Goal: Task Accomplishment & Management: Manage account settings

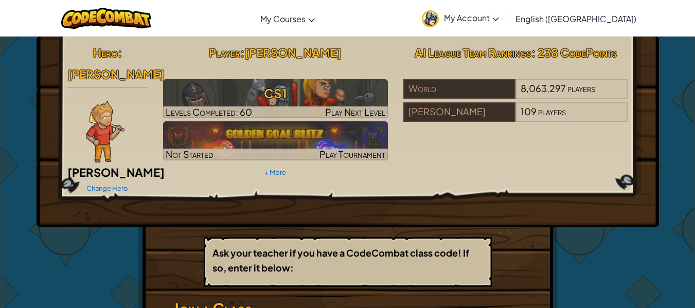
click at [110, 111] on img at bounding box center [105, 132] width 39 height 62
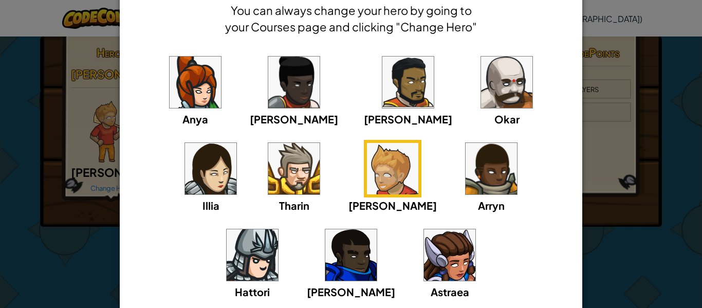
scroll to position [50, 0]
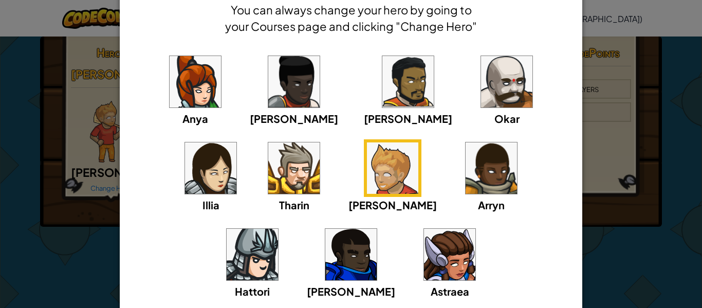
click at [268, 178] on img at bounding box center [293, 167] width 51 height 51
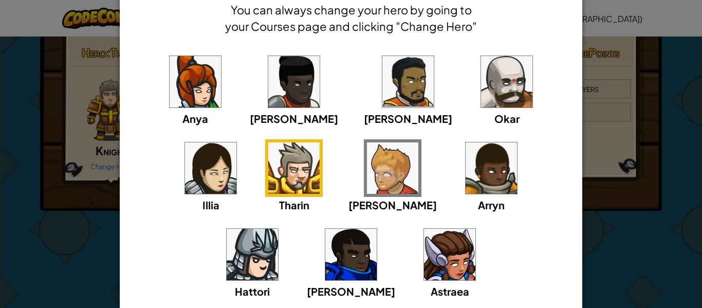
click at [278, 229] on img at bounding box center [252, 254] width 51 height 51
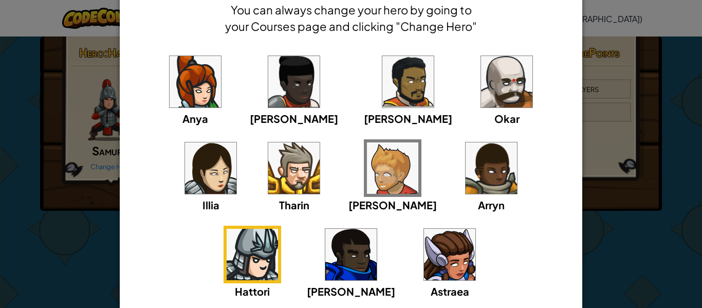
click at [367, 178] on img at bounding box center [392, 167] width 51 height 51
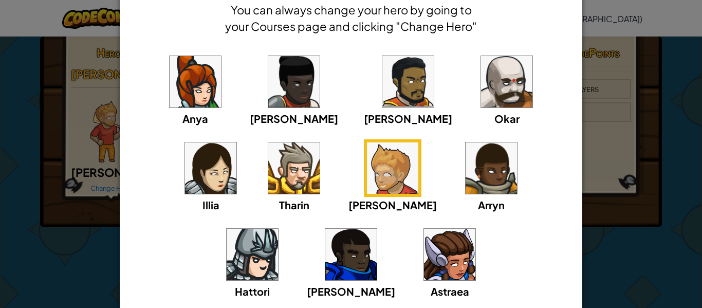
click at [466, 177] on img at bounding box center [491, 167] width 51 height 51
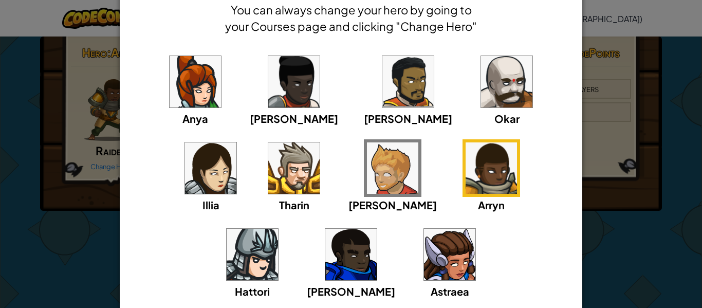
click at [423, 138] on div "Anya [PERSON_NAME] [PERSON_NAME] [PERSON_NAME] [PERSON_NAME]" at bounding box center [351, 182] width 431 height 259
click at [461, 169] on div "Anya [PERSON_NAME] [PERSON_NAME] [PERSON_NAME] [PERSON_NAME]" at bounding box center [351, 182] width 431 height 259
click at [278, 229] on img at bounding box center [252, 254] width 51 height 51
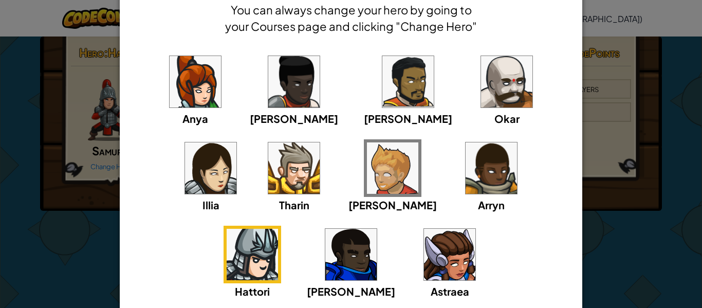
click at [42, 147] on div "× Select Your Hero You can always change your hero by going to your Courses pag…" at bounding box center [351, 154] width 702 height 308
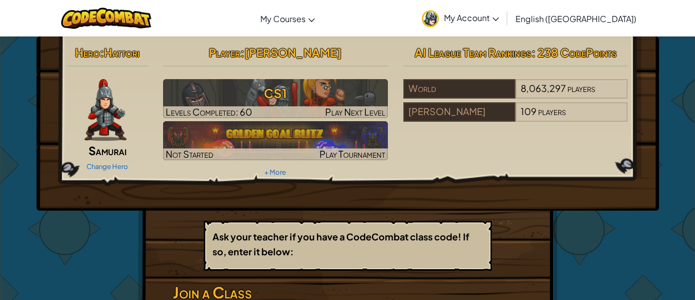
click at [304, 50] on span "[PERSON_NAME]" at bounding box center [292, 52] width 97 height 14
click at [124, 112] on img at bounding box center [105, 110] width 42 height 62
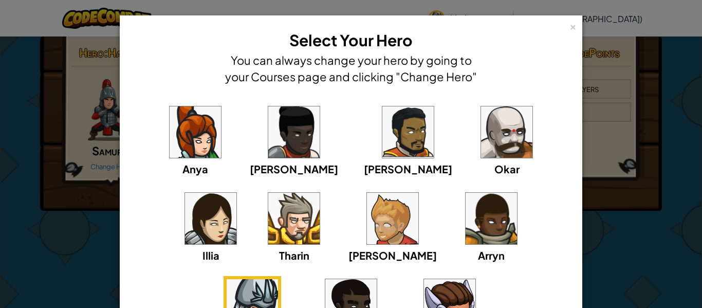
click at [481, 131] on img at bounding box center [506, 131] width 51 height 51
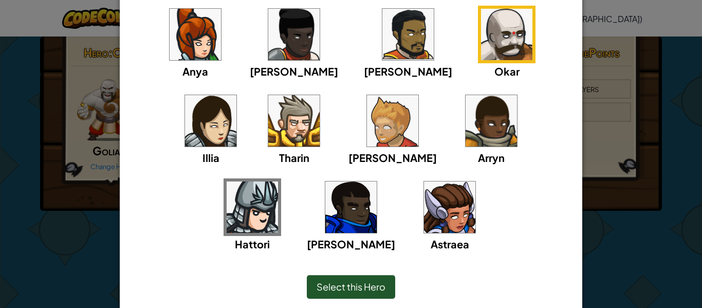
scroll to position [135, 0]
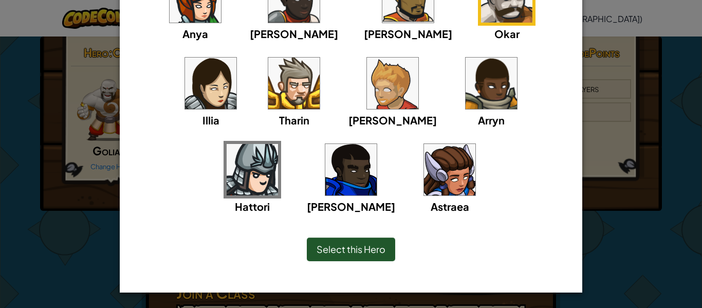
click at [358, 253] on span "Select this Hero" at bounding box center [351, 249] width 69 height 12
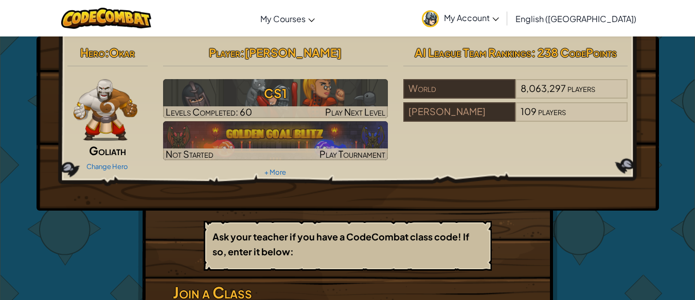
click at [114, 139] on img at bounding box center [106, 110] width 64 height 62
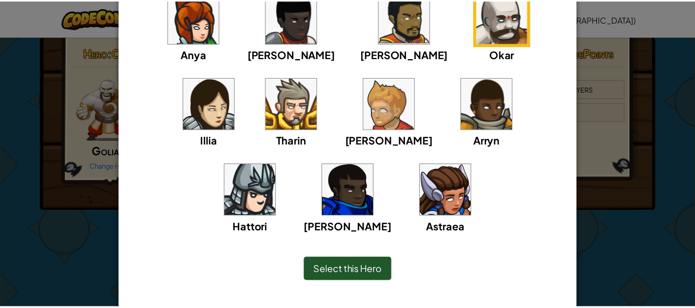
scroll to position [115, 0]
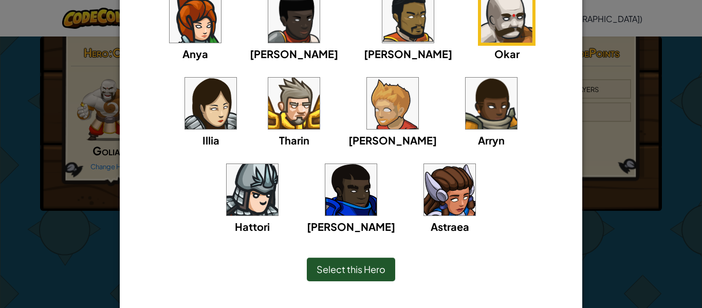
click at [424, 188] on img at bounding box center [449, 189] width 51 height 51
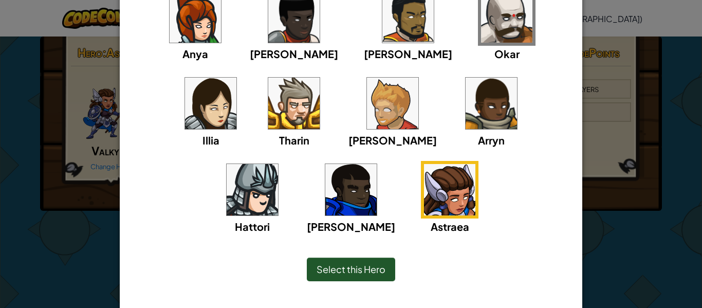
click at [367, 112] on img at bounding box center [392, 103] width 51 height 51
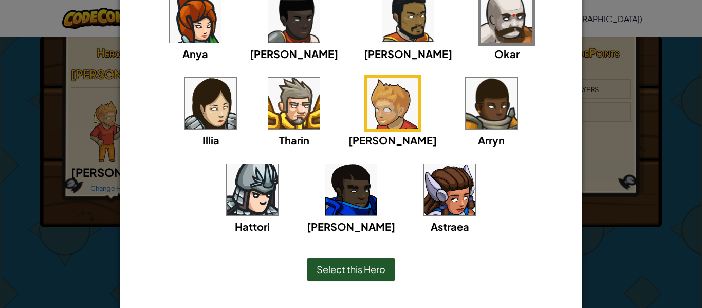
click at [377, 104] on div "Anya [PERSON_NAME] [PERSON_NAME] [PERSON_NAME] [PERSON_NAME]" at bounding box center [351, 117] width 431 height 259
click at [466, 105] on img at bounding box center [491, 103] width 51 height 51
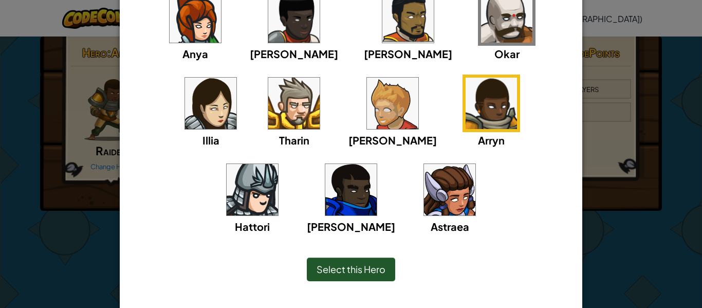
click at [26, 166] on div "× Select Your Hero You can always change your hero by going to your Courses pag…" at bounding box center [351, 154] width 702 height 308
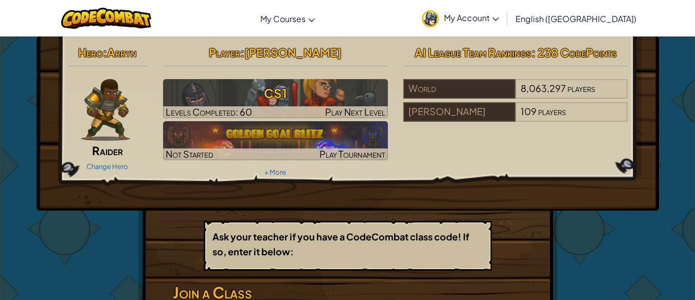
click at [104, 131] on img at bounding box center [105, 110] width 49 height 62
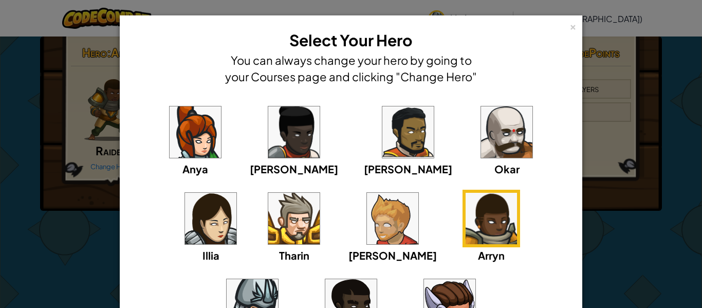
click at [281, 276] on div "Hattori" at bounding box center [253, 313] width 58 height 74
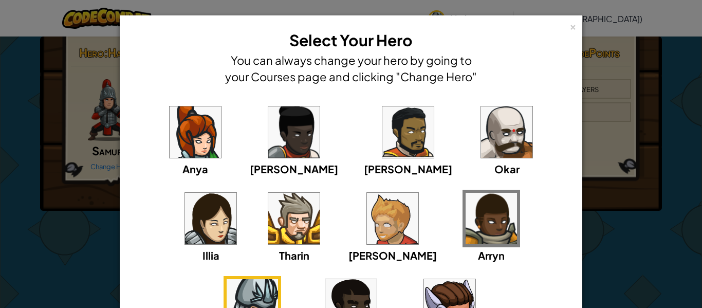
click at [377, 279] on img at bounding box center [350, 304] width 51 height 51
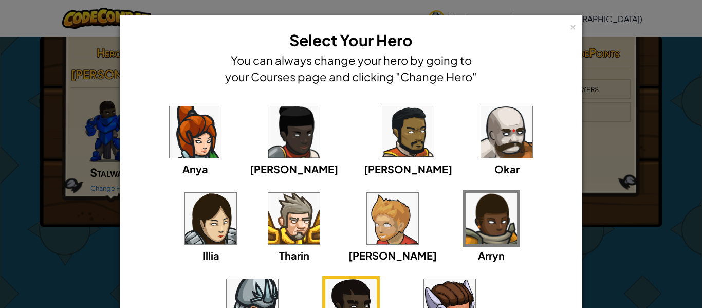
click at [1, 140] on div "× Select Your Hero You can always change your hero by going to your Courses pag…" at bounding box center [351, 154] width 702 height 308
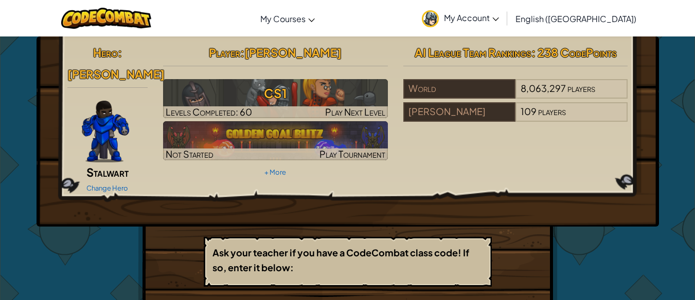
click at [115, 165] on span "Stalwart" at bounding box center [107, 172] width 42 height 14
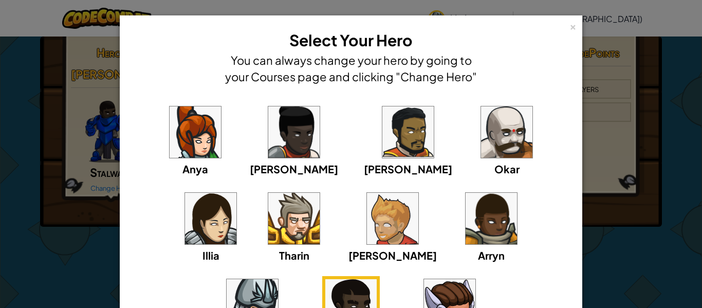
click at [268, 122] on img at bounding box center [293, 131] width 51 height 51
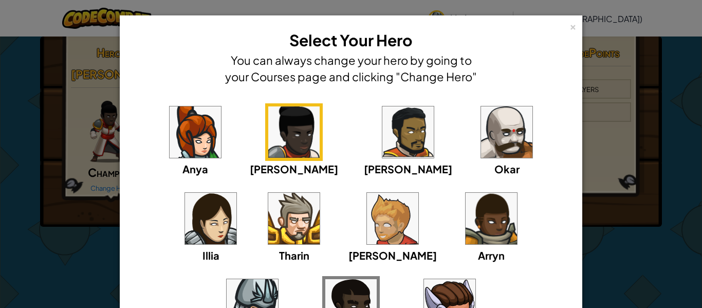
click at [58, 138] on div "× Select Your Hero You can always change your hero by going to your Courses pag…" at bounding box center [351, 154] width 702 height 308
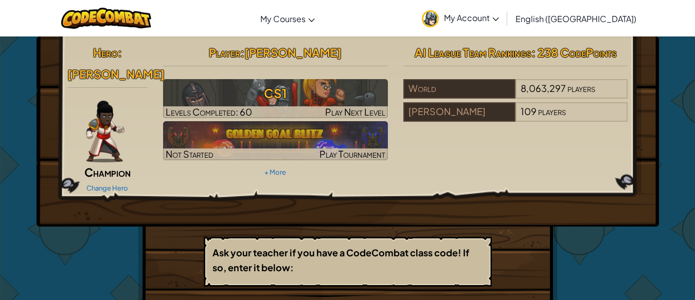
click at [91, 165] on span "Champion" at bounding box center [107, 172] width 46 height 14
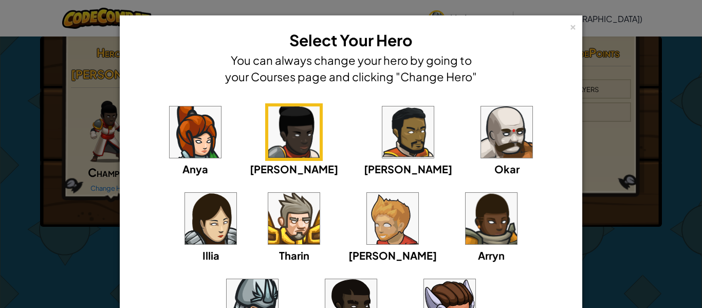
click at [196, 150] on img at bounding box center [195, 131] width 51 height 51
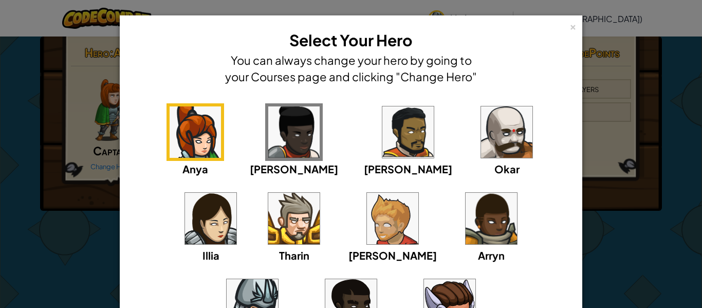
click at [383, 155] on img at bounding box center [408, 131] width 51 height 51
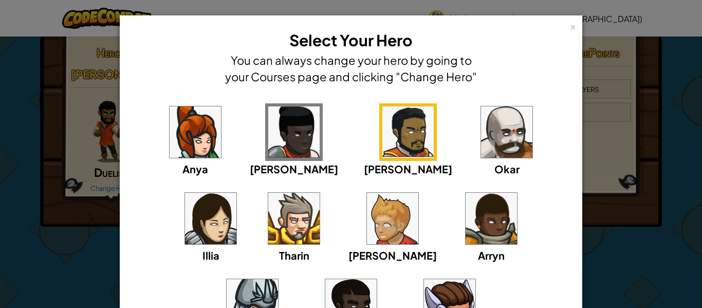
click at [141, 172] on div "Anya [PERSON_NAME] [PERSON_NAME] [PERSON_NAME] [PERSON_NAME]" at bounding box center [351, 232] width 431 height 259
click at [110, 167] on div "× Select Your Hero You can always change your hero by going to your Courses pag…" at bounding box center [351, 154] width 702 height 308
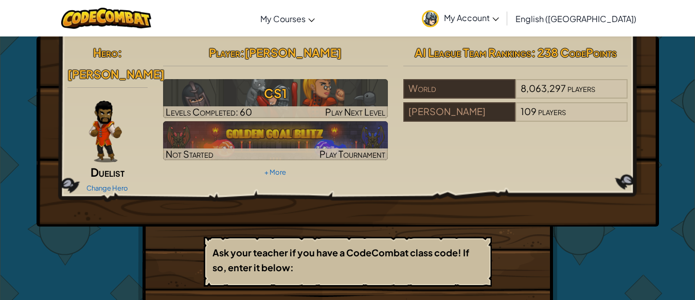
click at [112, 165] on span "Duelist" at bounding box center [107, 172] width 34 height 14
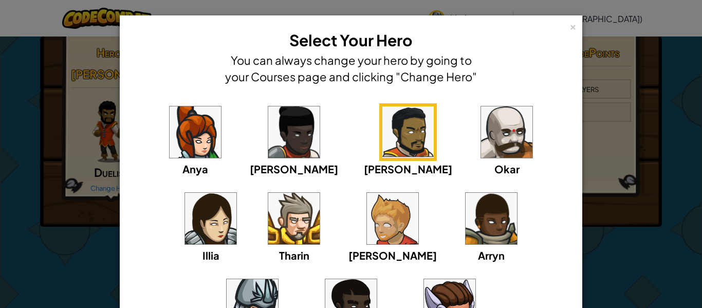
click at [237, 193] on img at bounding box center [210, 218] width 51 height 51
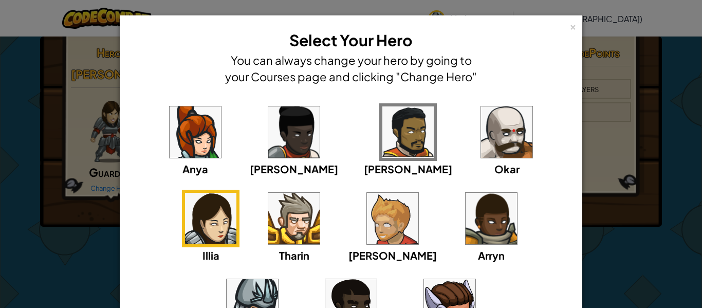
click at [170, 126] on img at bounding box center [195, 131] width 51 height 51
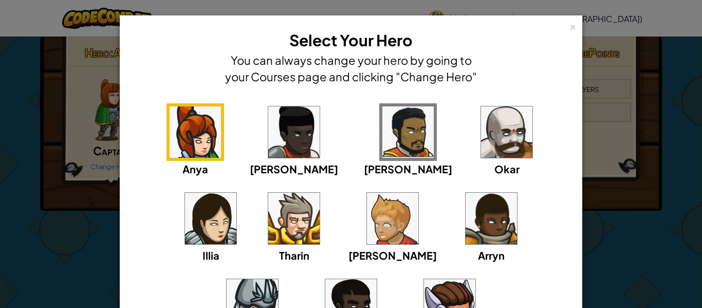
click at [86, 139] on div "× Select Your Hero You can always change your hero by going to your Courses pag…" at bounding box center [351, 154] width 702 height 308
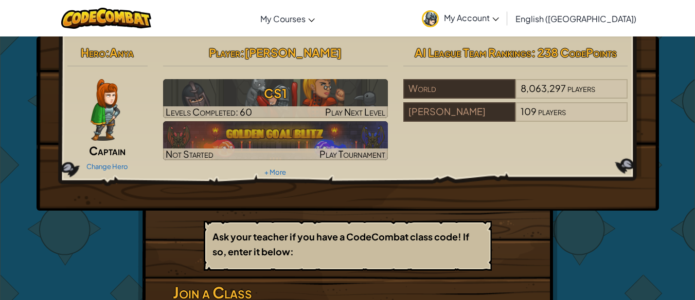
click at [105, 139] on img at bounding box center [104, 110] width 29 height 62
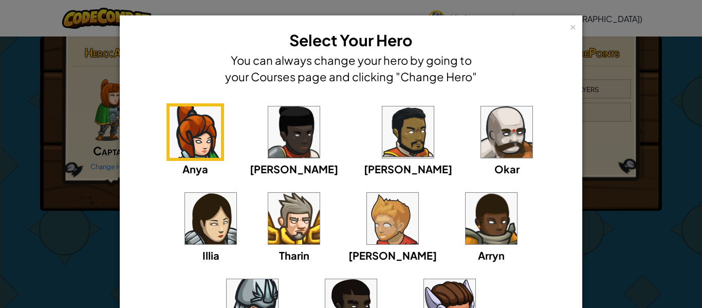
click at [237, 193] on img at bounding box center [210, 218] width 51 height 51
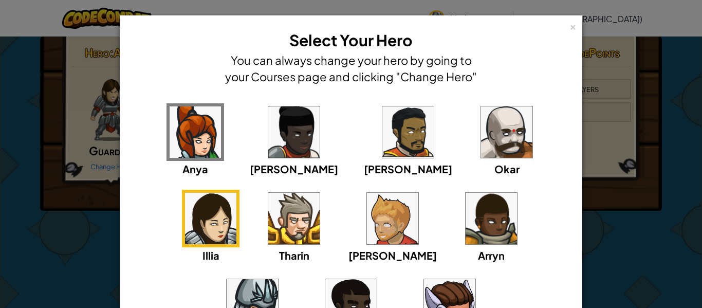
click at [51, 81] on div "× Select Your Hero You can always change your hero by going to your Courses pag…" at bounding box center [351, 154] width 702 height 308
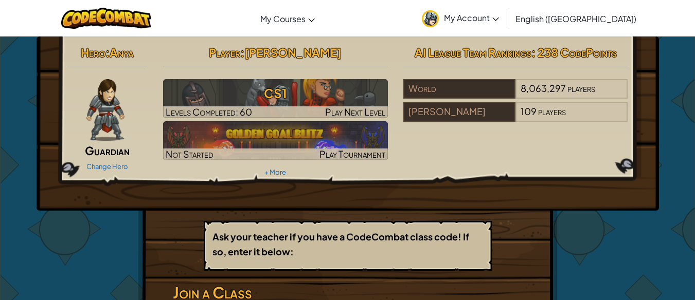
click at [128, 128] on div at bounding box center [105, 110] width 77 height 62
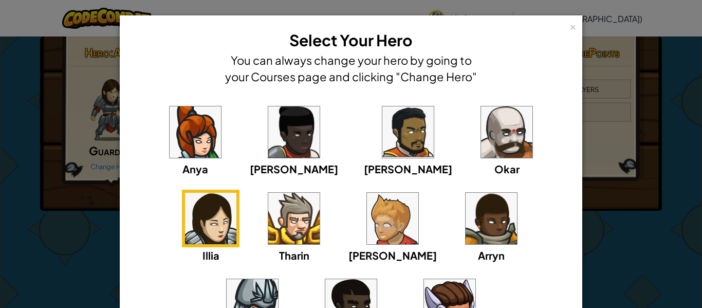
click at [278, 279] on img at bounding box center [252, 304] width 51 height 51
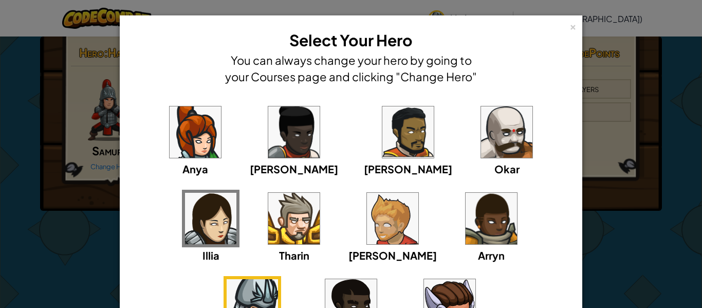
click at [24, 217] on div "× Select Your Hero You can always change your hero by going to your Courses pag…" at bounding box center [351, 154] width 702 height 308
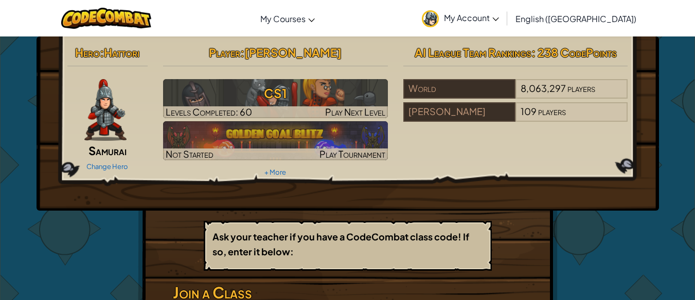
click at [289, 17] on div "Toggle navigation My Courses CodeCombat Classroom Ozaria Classroom AI League Es…" at bounding box center [347, 18] width 700 height 37
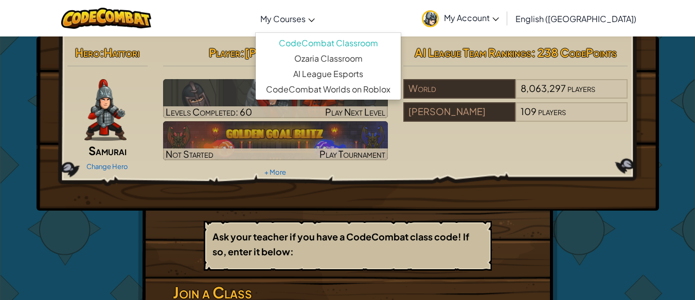
click at [305, 17] on span "My Courses" at bounding box center [282, 18] width 45 height 11
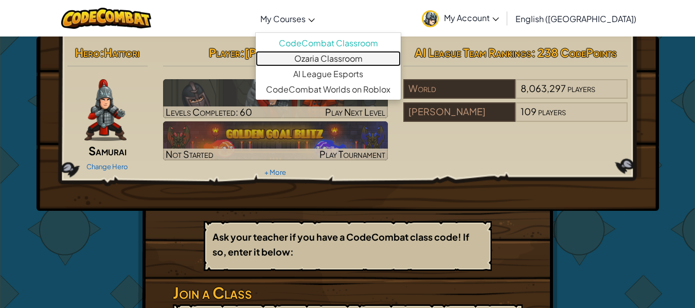
click at [340, 57] on link "Ozaria Classroom" at bounding box center [328, 58] width 145 height 15
